Goal: Unclear: Unclear

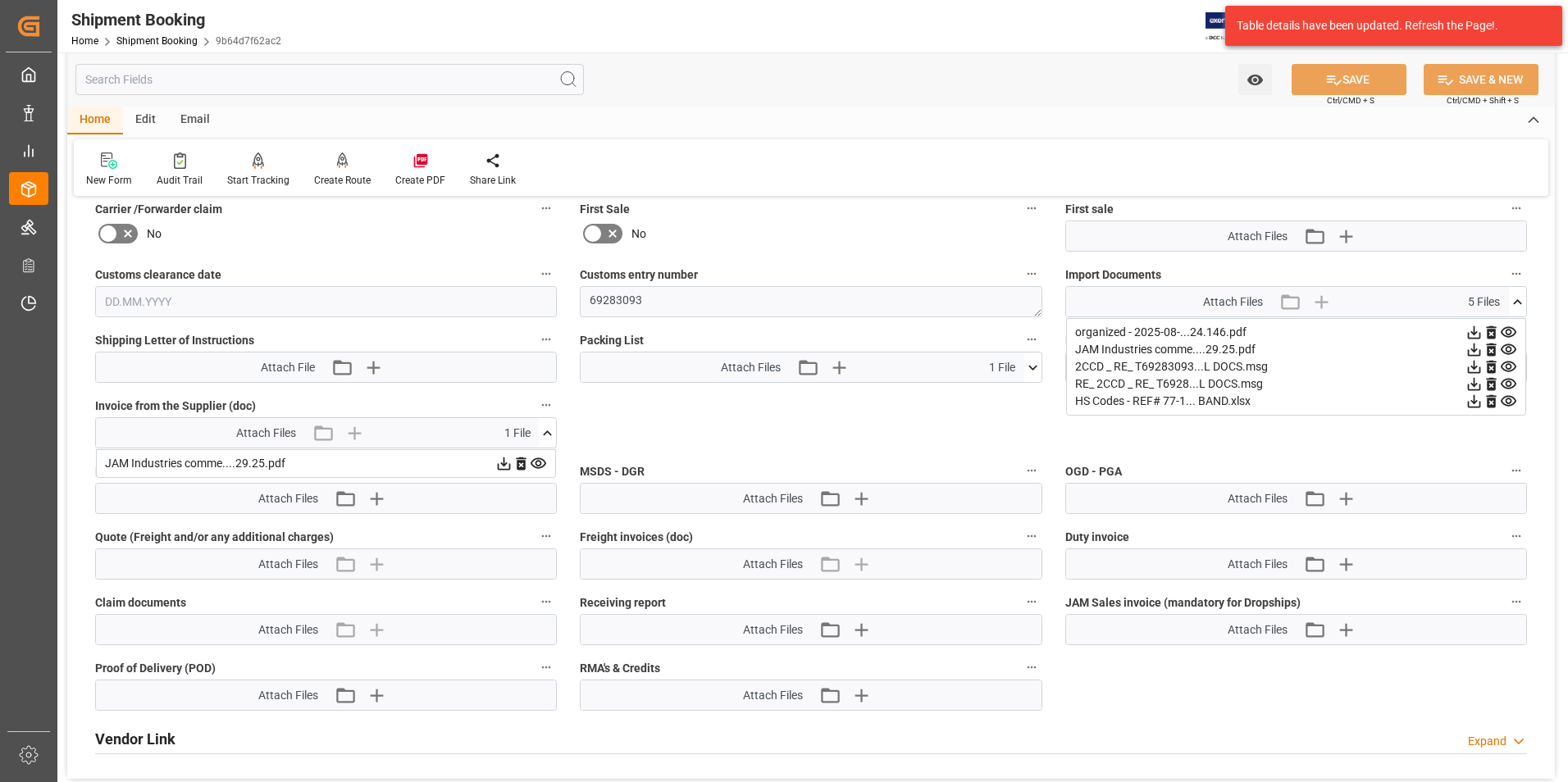
scroll to position [738, 0]
